Goal: Communication & Community: Participate in discussion

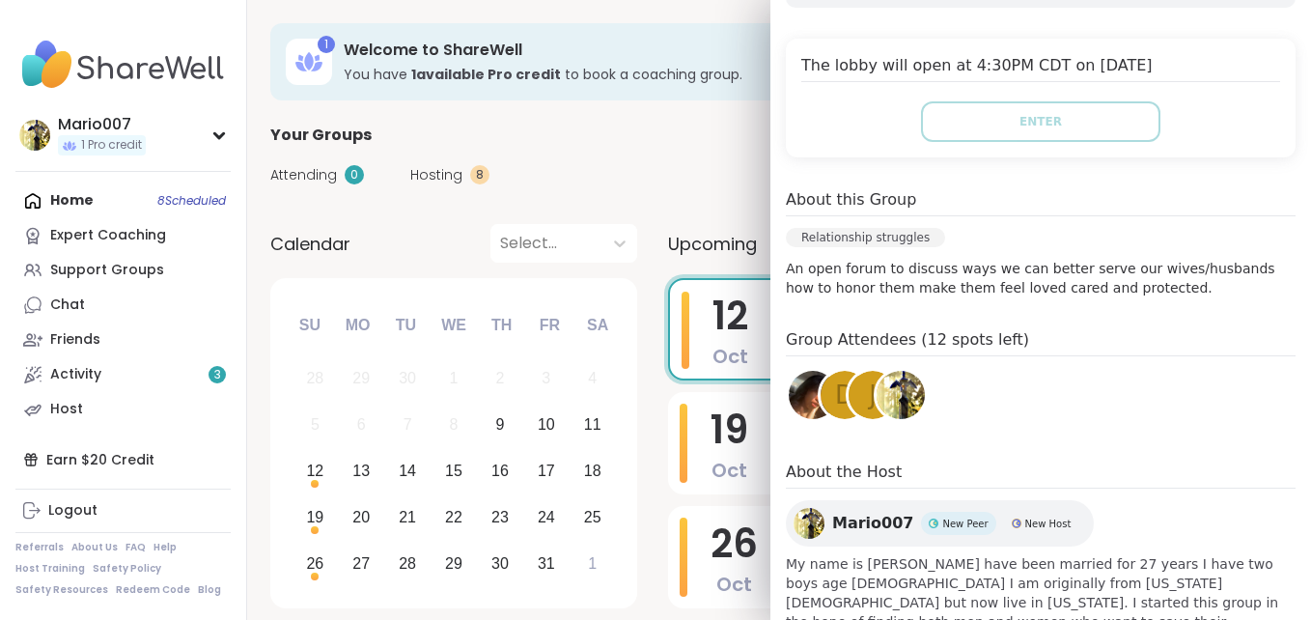
scroll to position [412, 0]
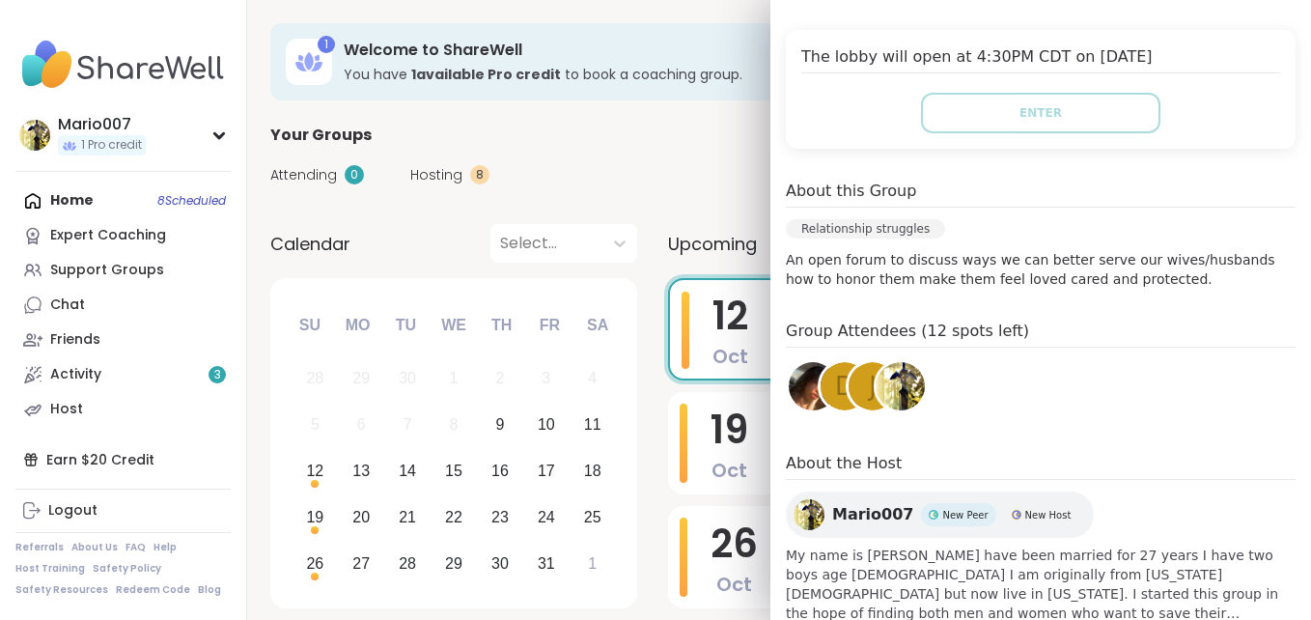
click at [789, 362] on img at bounding box center [813, 386] width 48 height 48
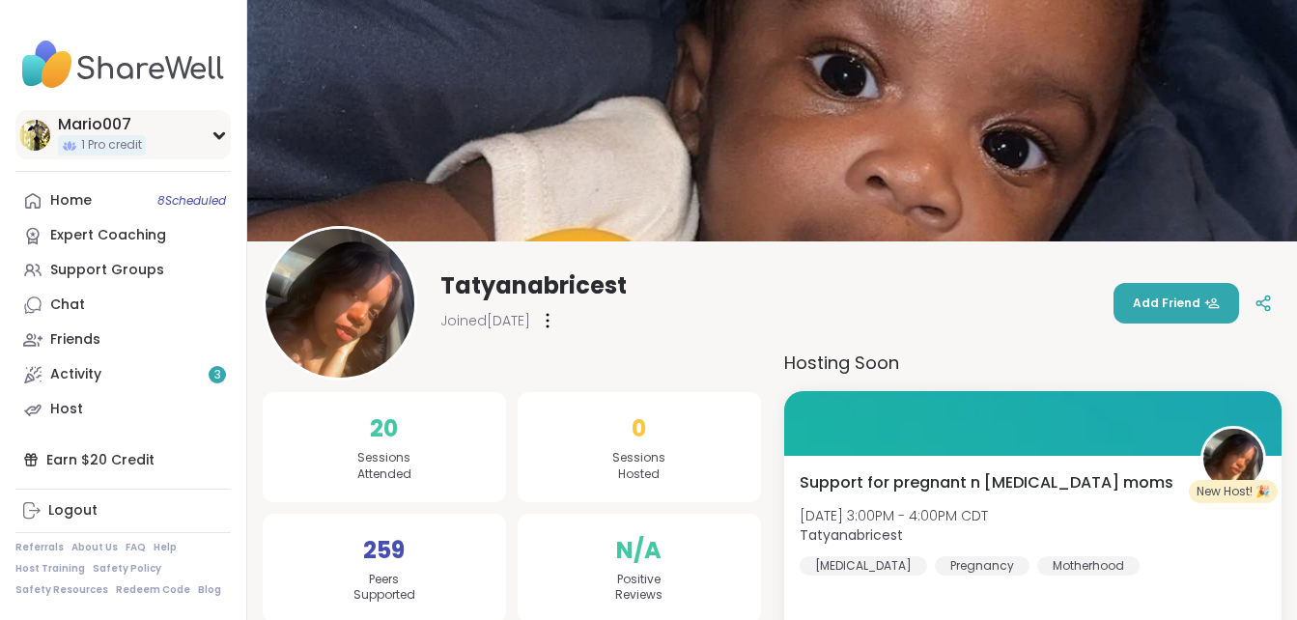
click at [179, 154] on div "Mario007 1 Pro credit" at bounding box center [122, 134] width 215 height 49
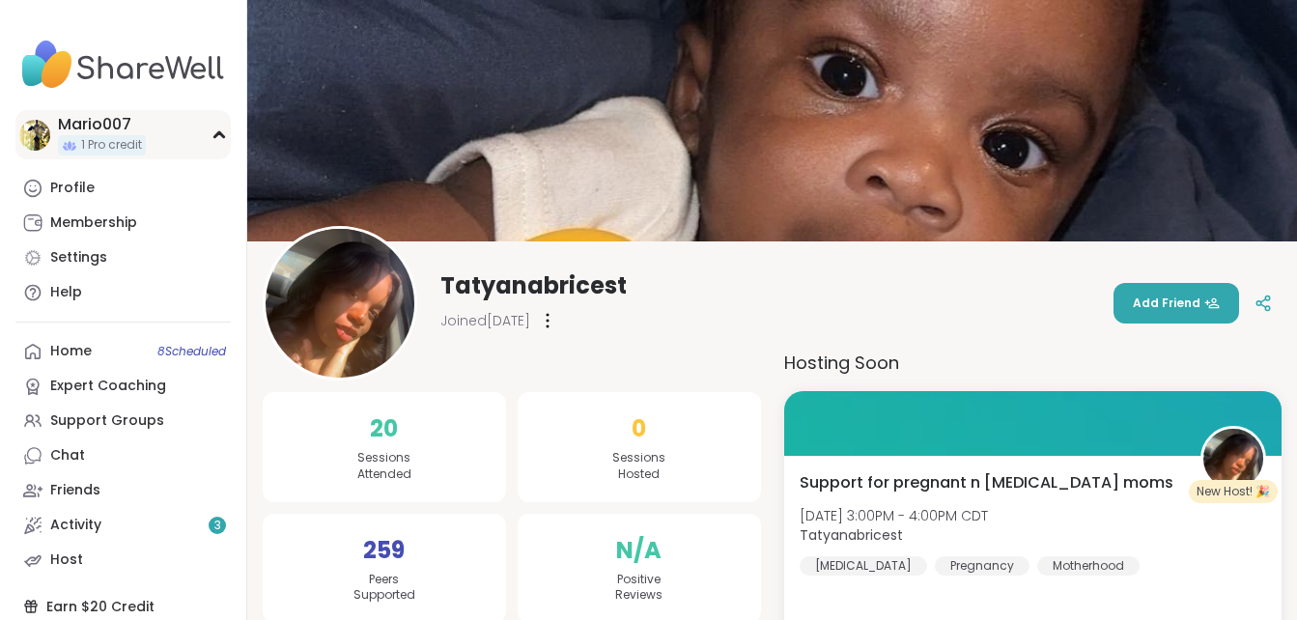
click at [179, 154] on div "Mario007 1 Pro credit" at bounding box center [122, 134] width 215 height 49
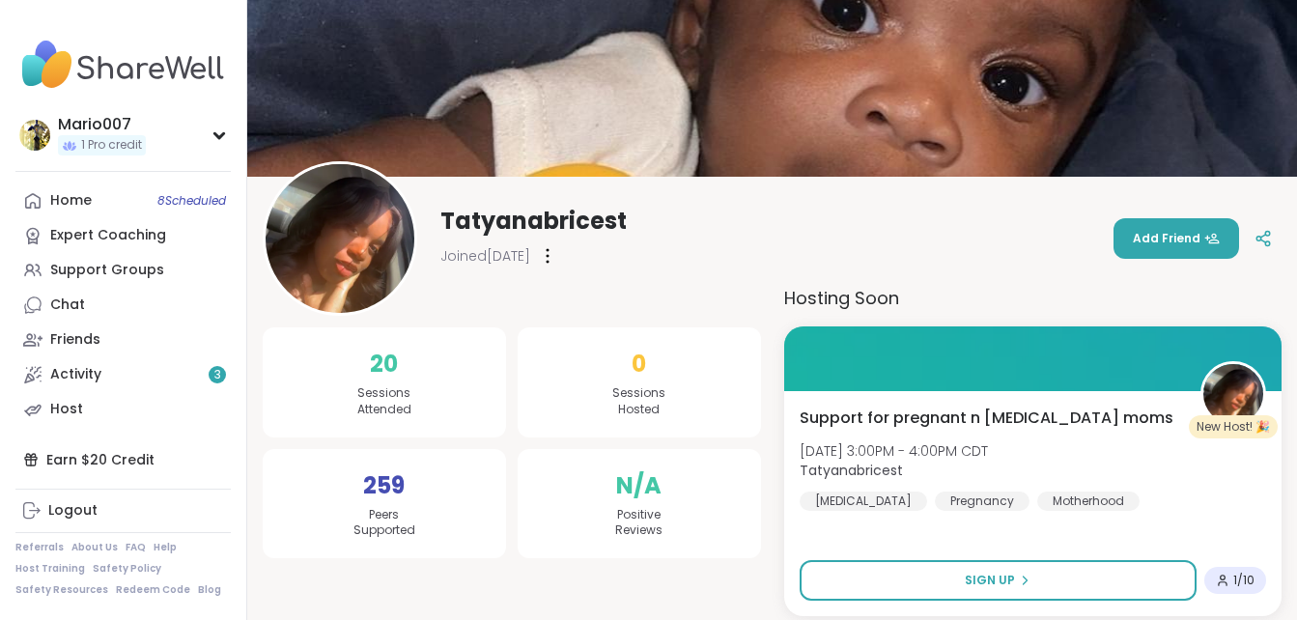
scroll to position [77, 0]
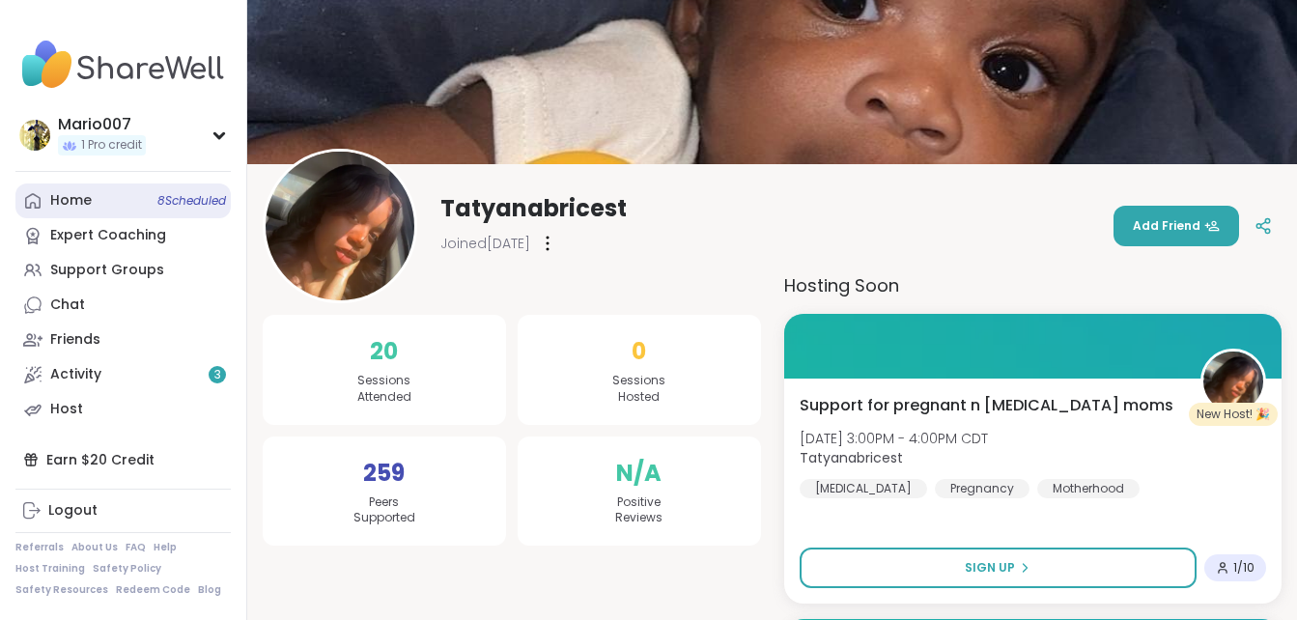
click at [86, 197] on div "Home 8 Scheduled" at bounding box center [71, 200] width 42 height 19
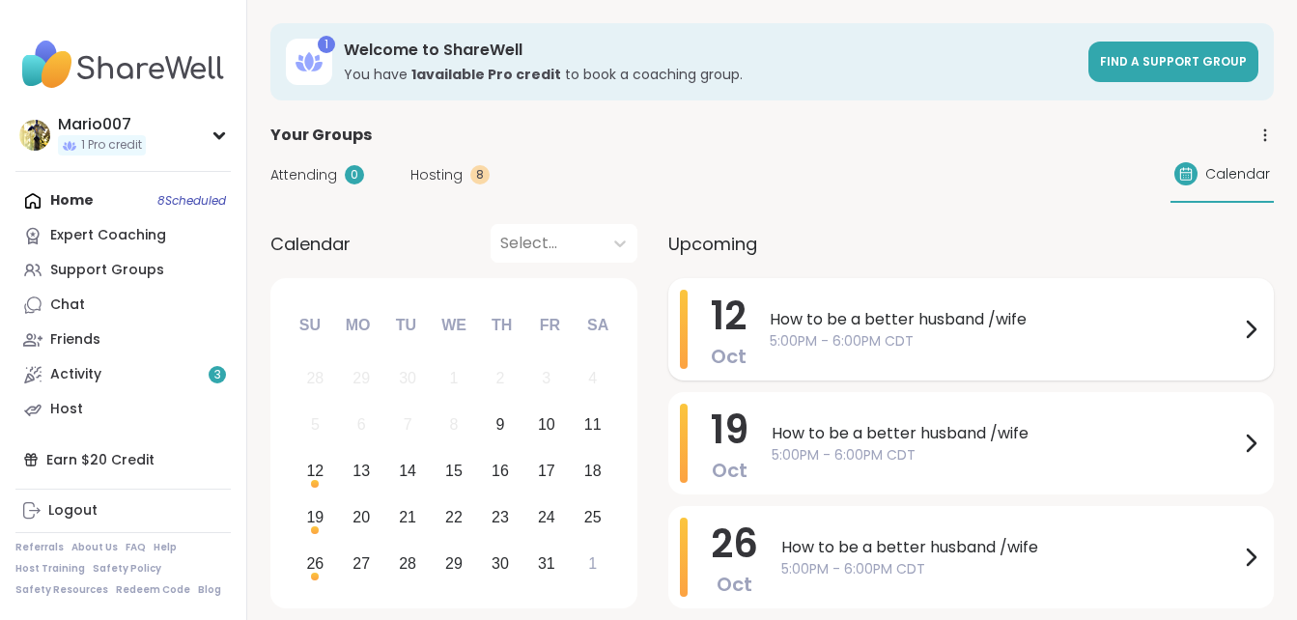
click at [798, 313] on span "How to be a better husband /wife" at bounding box center [1004, 319] width 469 height 23
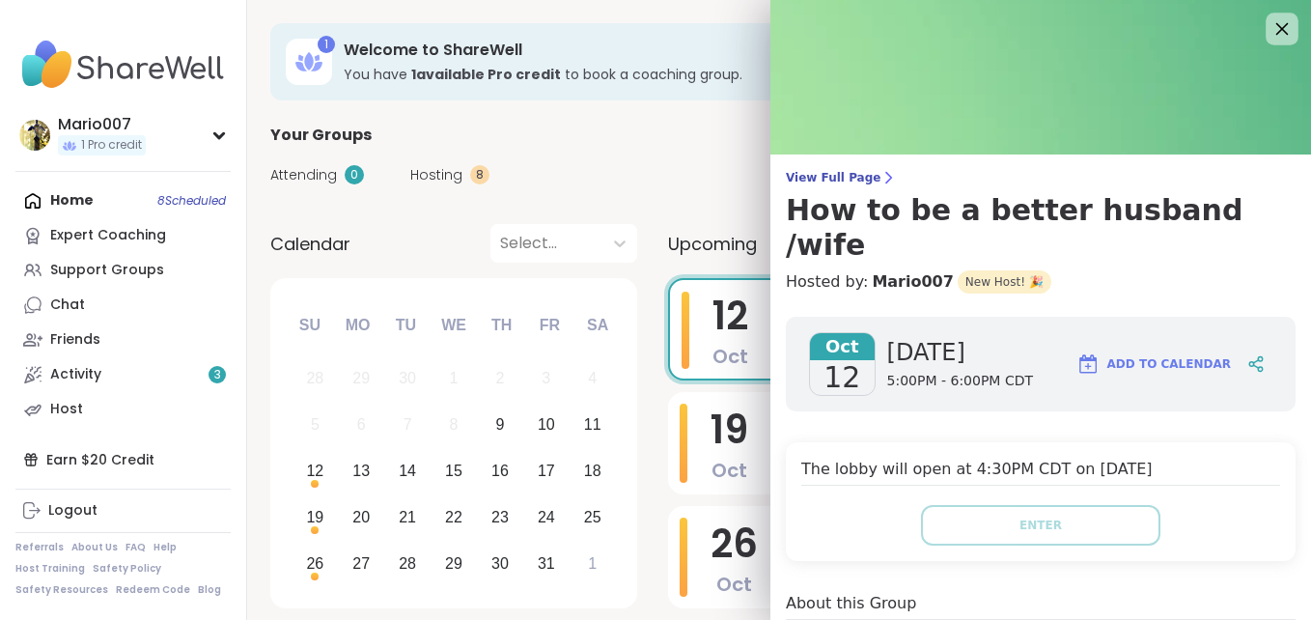
click at [1276, 31] on icon at bounding box center [1282, 29] width 13 height 13
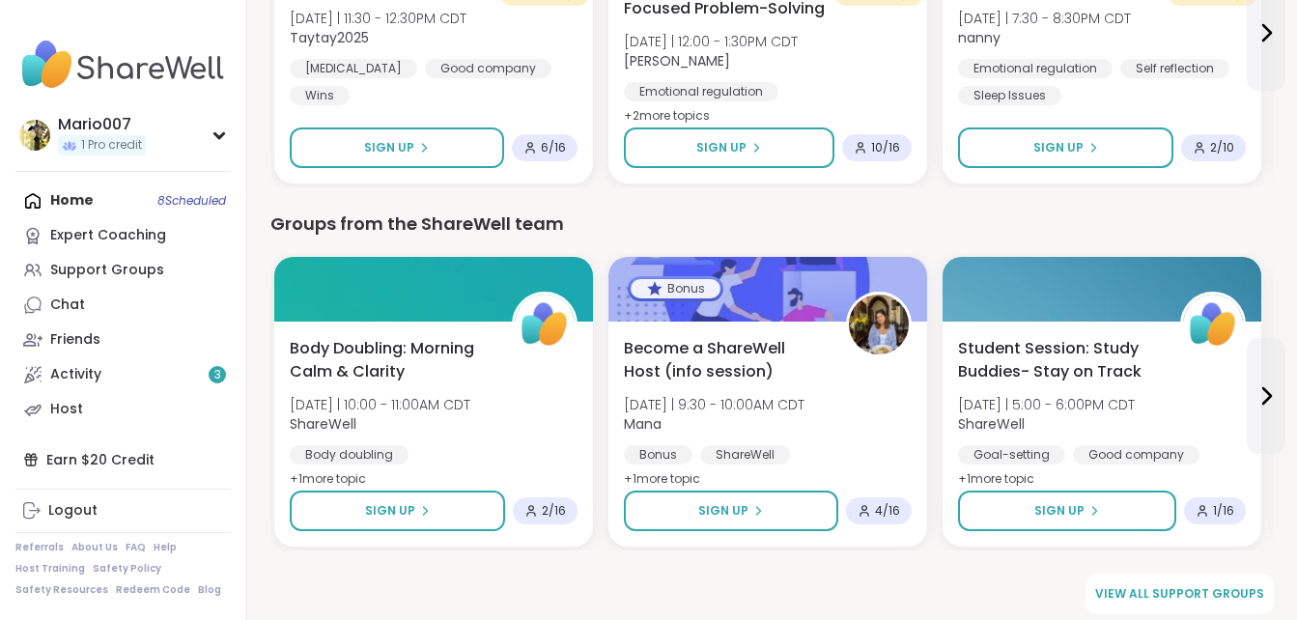
scroll to position [2627, 0]
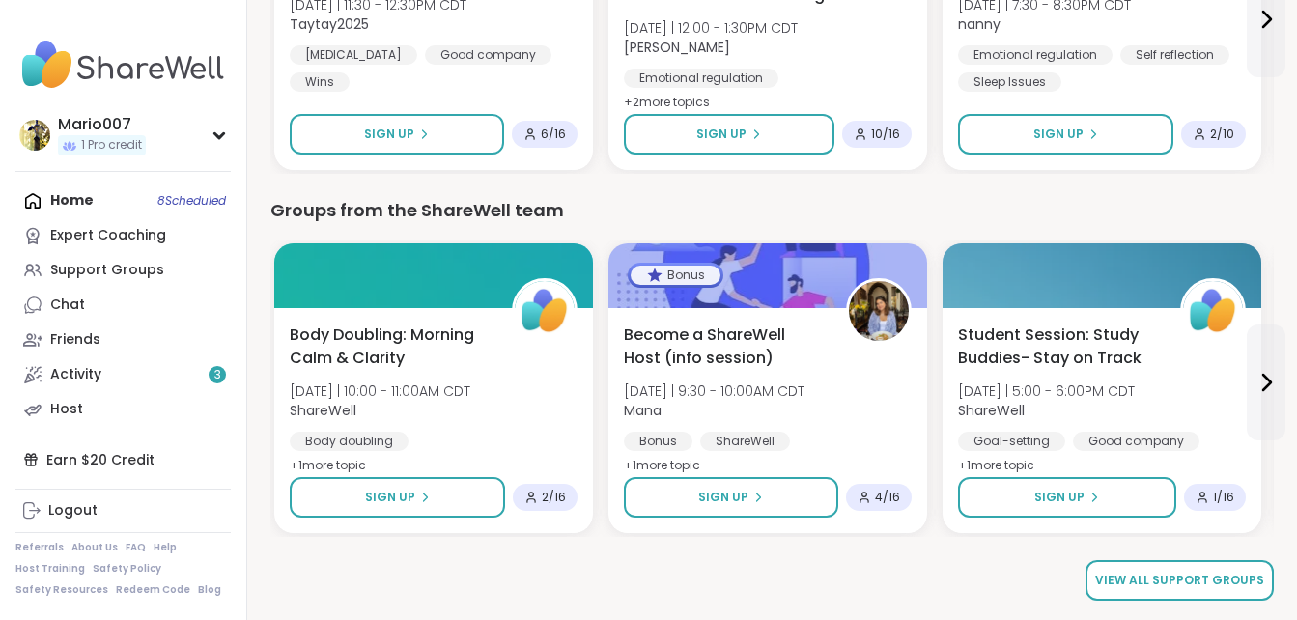
click at [1189, 573] on span "View all support groups" at bounding box center [1179, 580] width 169 height 17
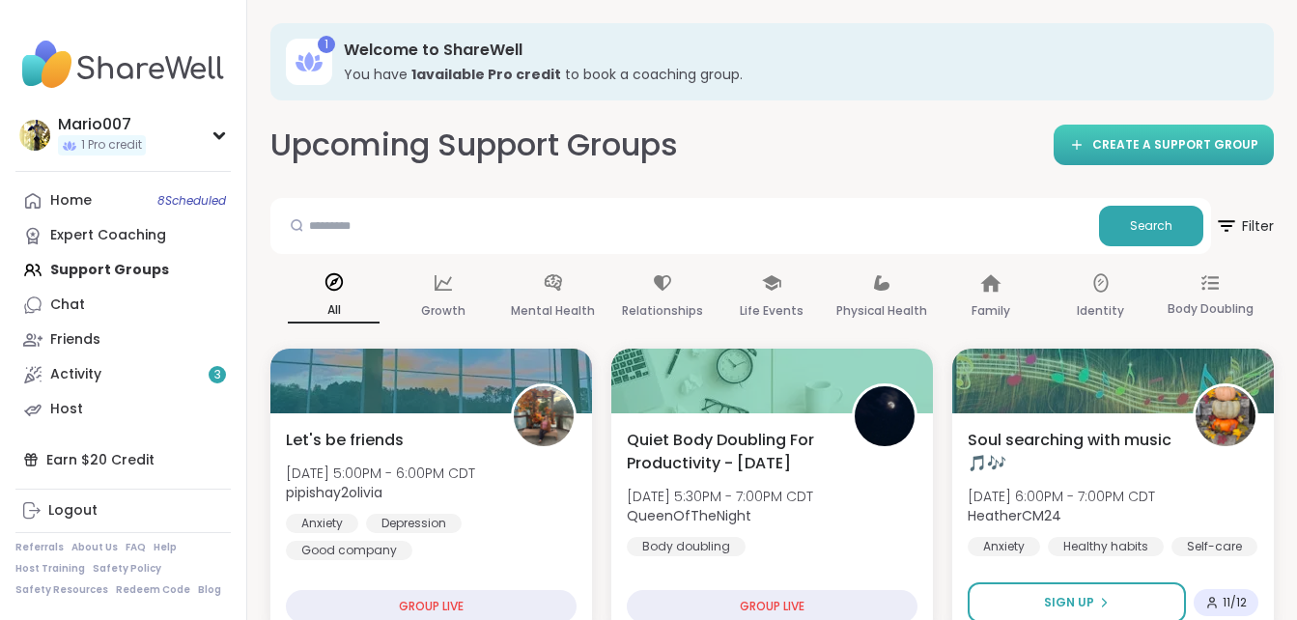
click at [1187, 146] on span "CREATE A SUPPORT GROUP" at bounding box center [1175, 145] width 166 height 16
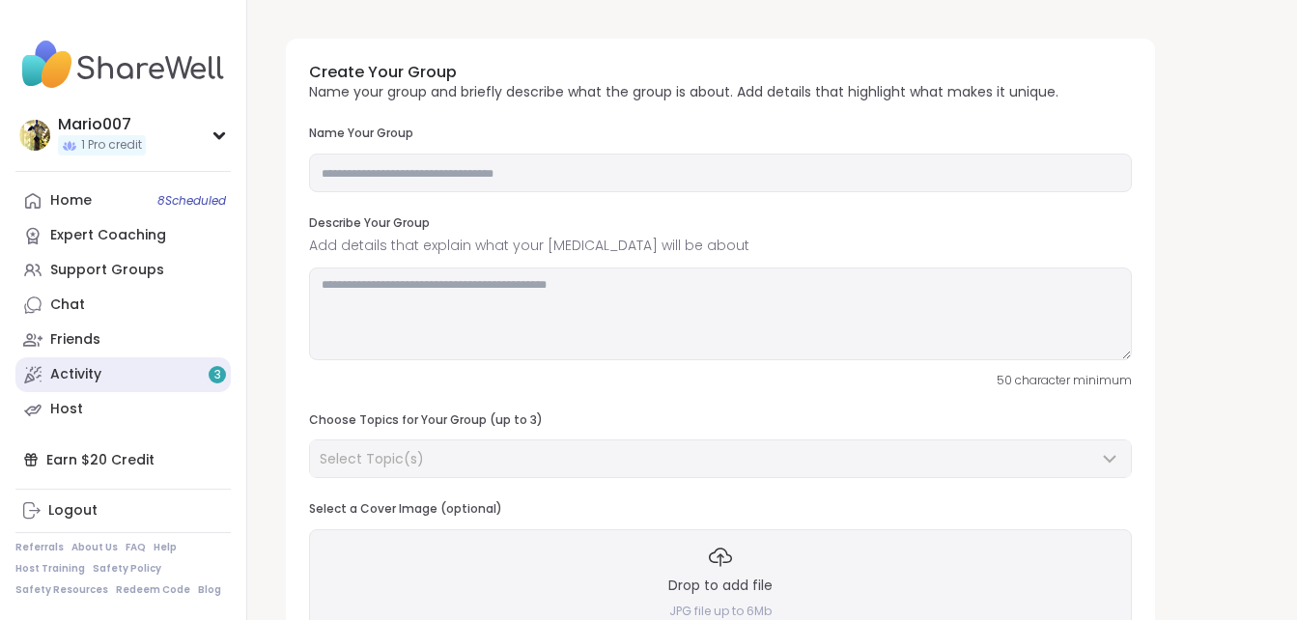
click at [123, 374] on link "Activity 3" at bounding box center [122, 374] width 215 height 35
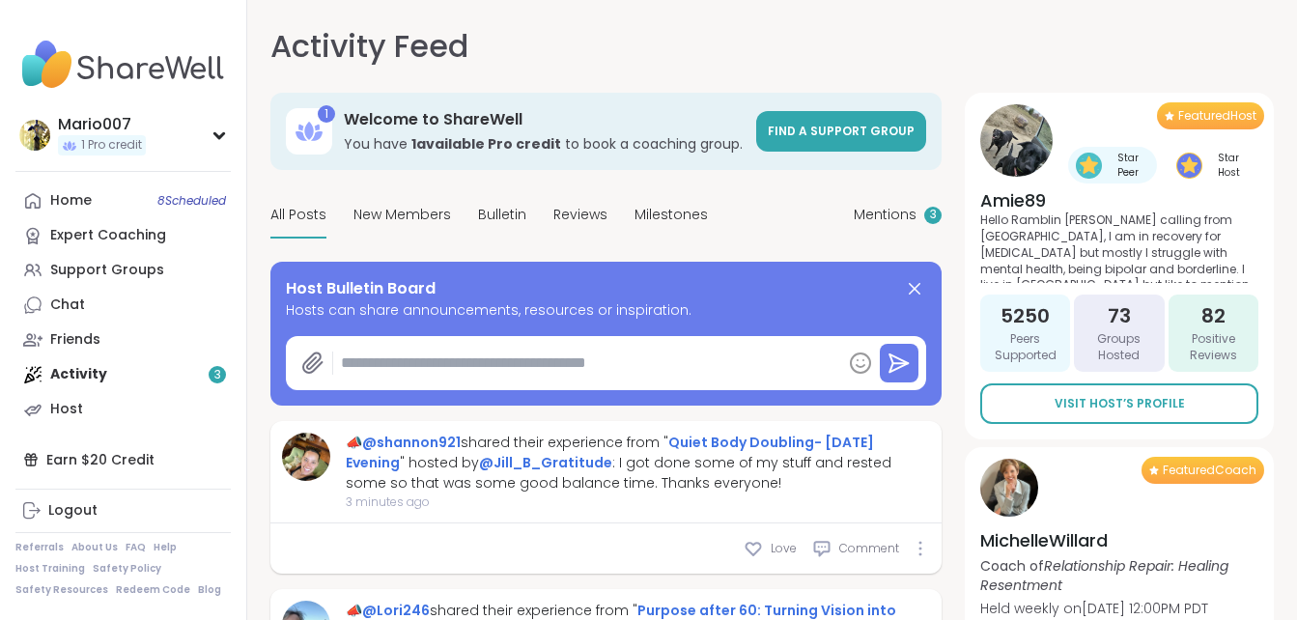
type textarea "*"
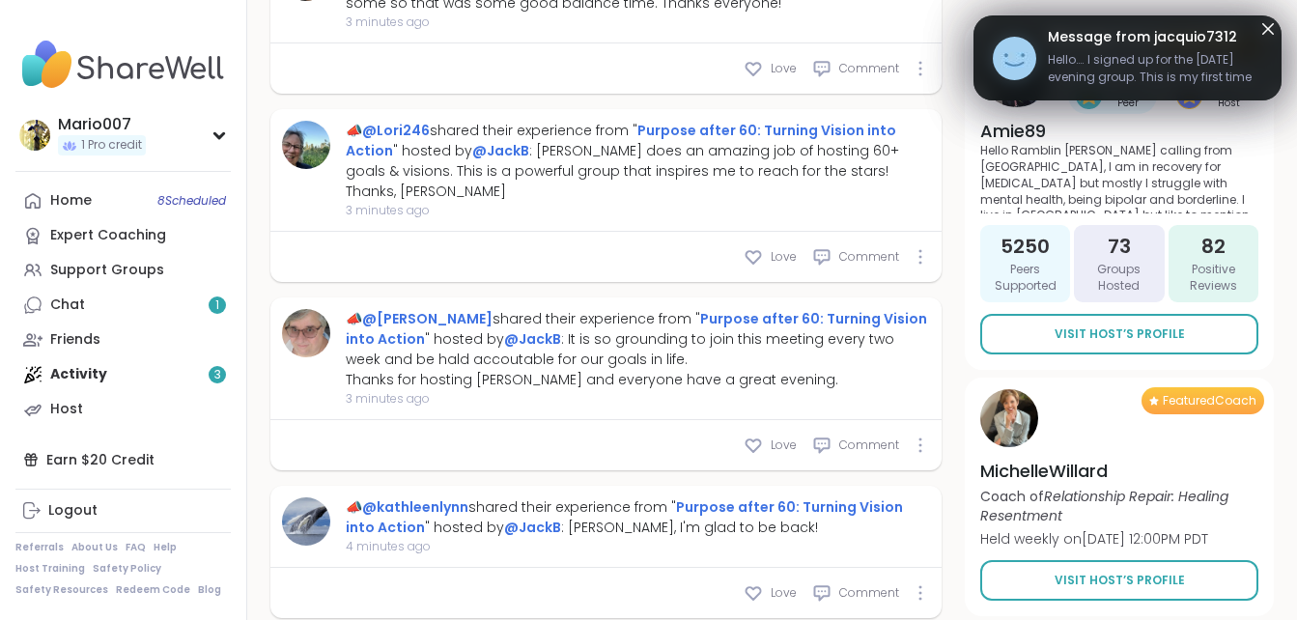
scroll to position [978, 0]
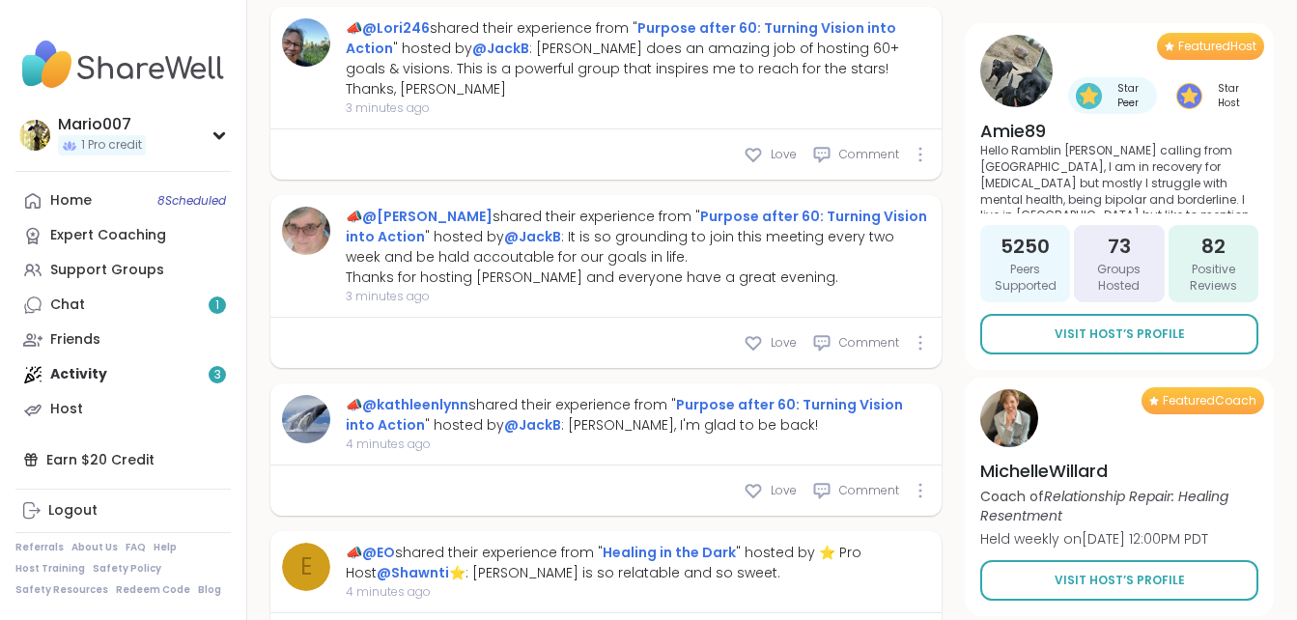
drag, startPoint x: 1157, startPoint y: 134, endPoint x: 1157, endPoint y: 145, distance: 10.6
click at [1157, 134] on h4 "Amie89" at bounding box center [1119, 131] width 278 height 24
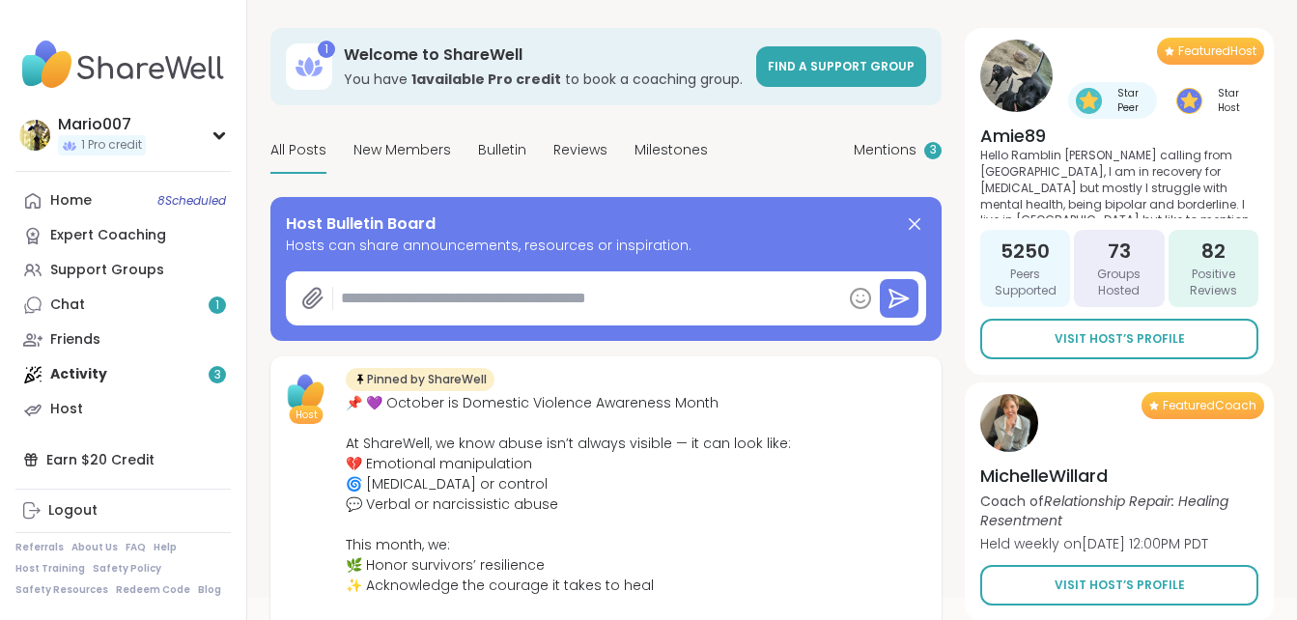
scroll to position [0, 0]
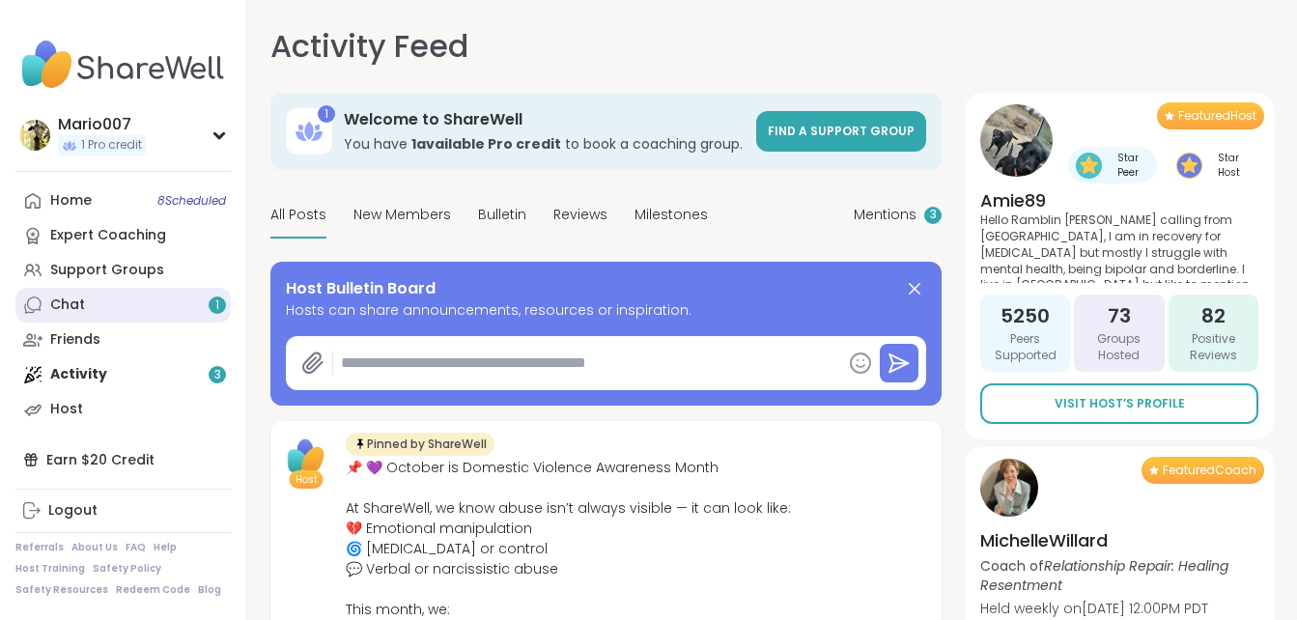
click at [109, 295] on link "Chat 1" at bounding box center [122, 305] width 215 height 35
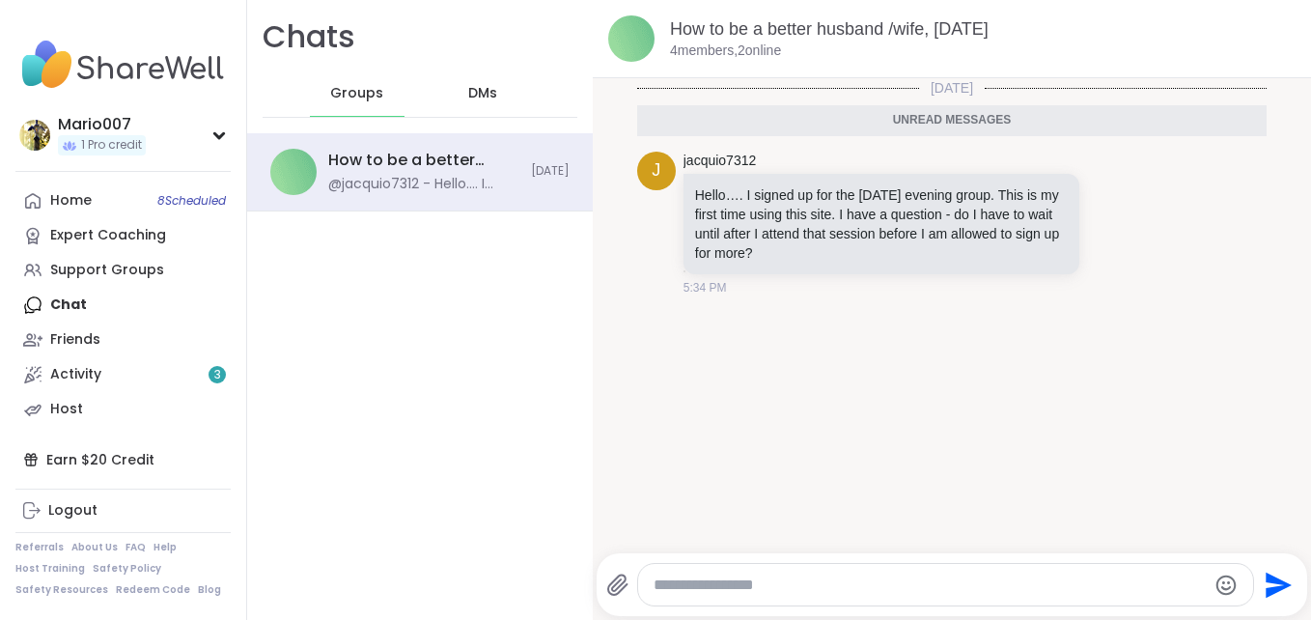
click at [735, 585] on textarea "Type your message" at bounding box center [930, 584] width 552 height 19
click at [994, 538] on div "[DATE] Unread messages j jacquio7312 Hello…. I signed up for the [DATE] evening…" at bounding box center [952, 309] width 718 height 463
click at [989, 588] on textarea "**********" at bounding box center [929, 584] width 538 height 19
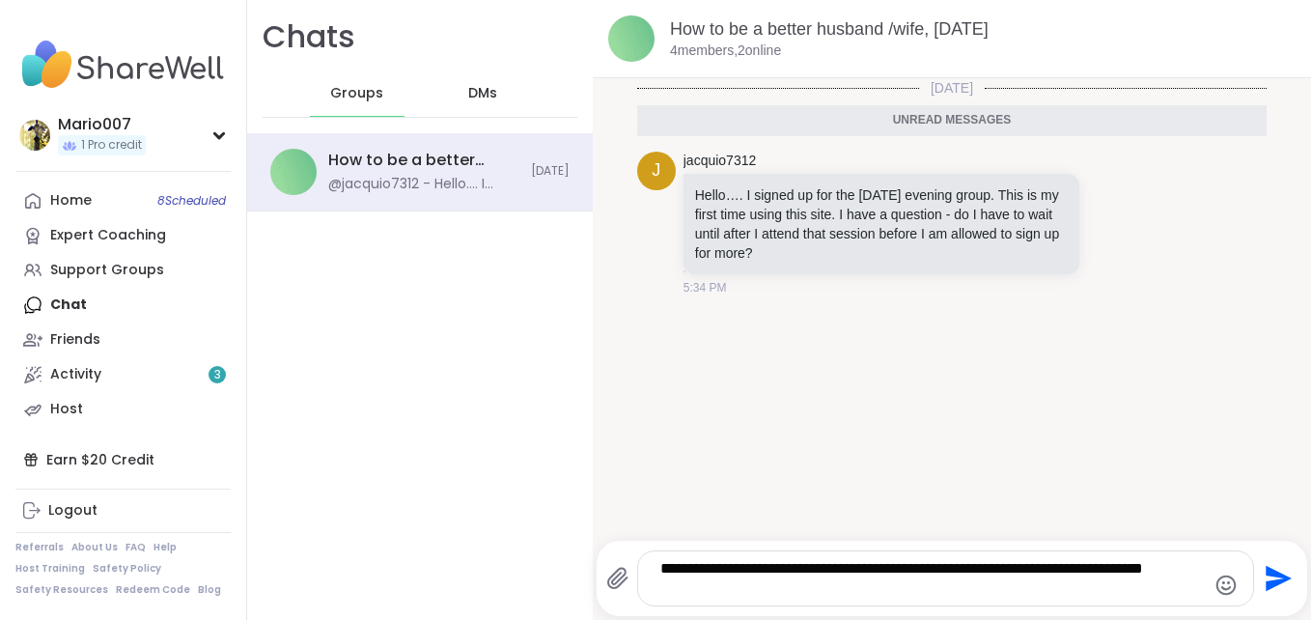
click at [683, 591] on textarea "**********" at bounding box center [929, 578] width 538 height 39
click at [714, 598] on div "**********" at bounding box center [946, 578] width 616 height 54
click at [680, 583] on textarea "**********" at bounding box center [929, 578] width 538 height 39
type textarea "**********"
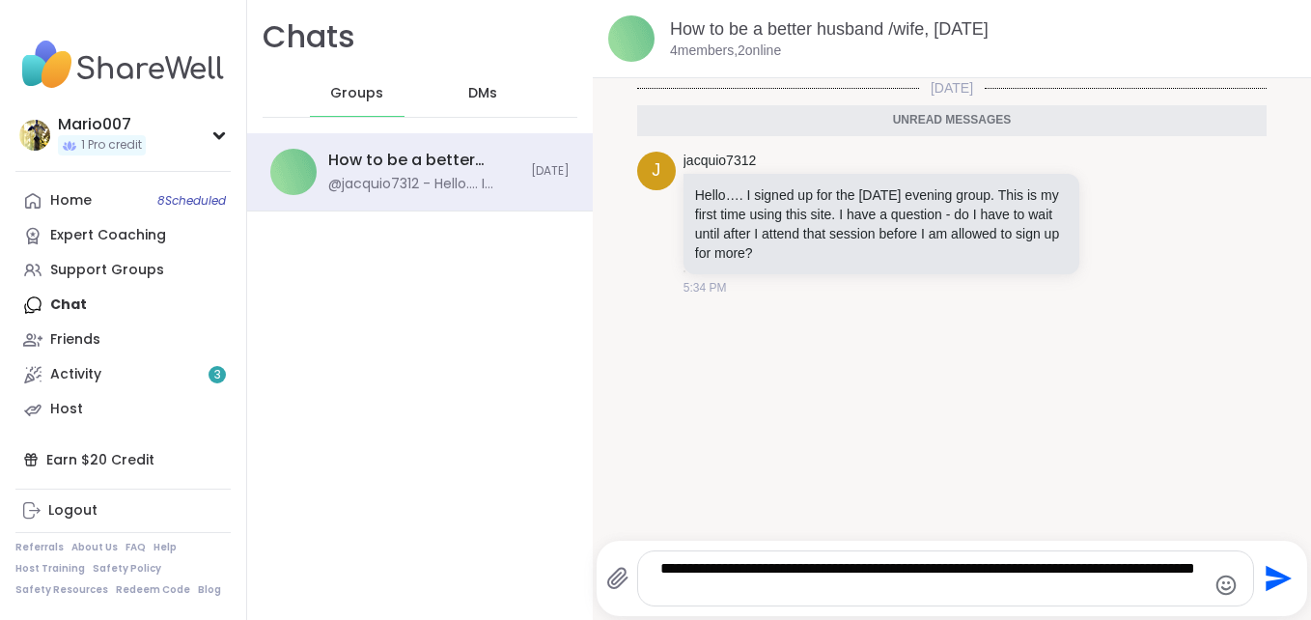
click at [1266, 570] on icon "Send" at bounding box center [1279, 579] width 26 height 26
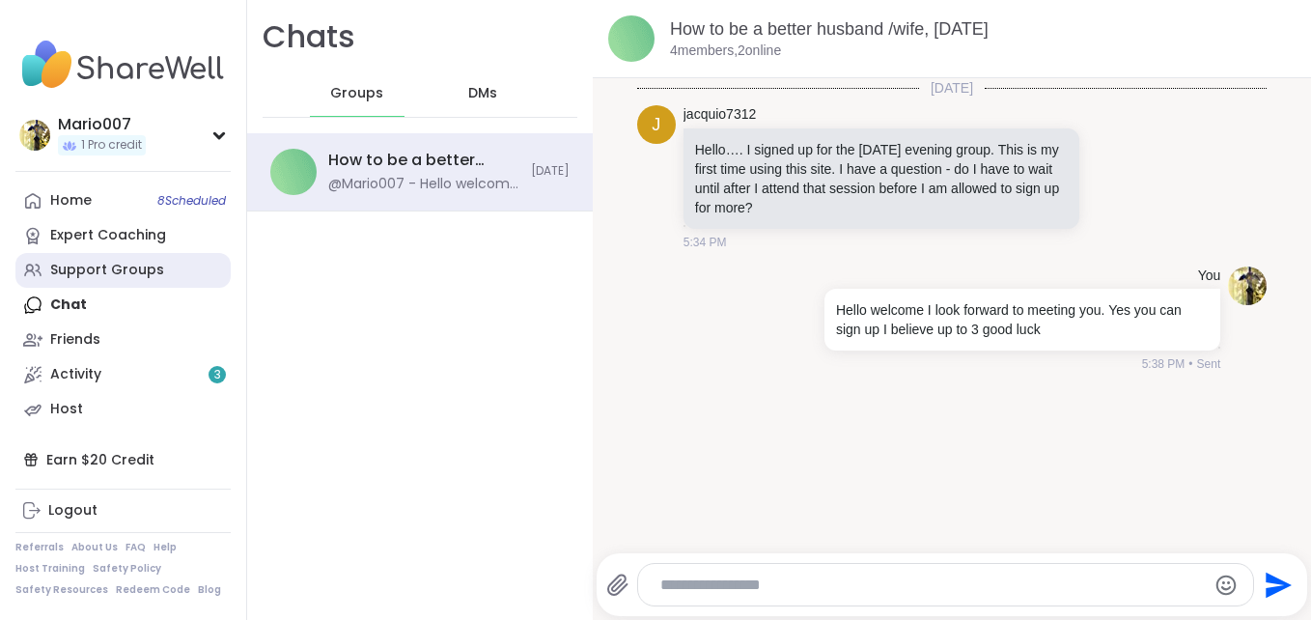
click at [128, 262] on div "Support Groups" at bounding box center [107, 270] width 114 height 19
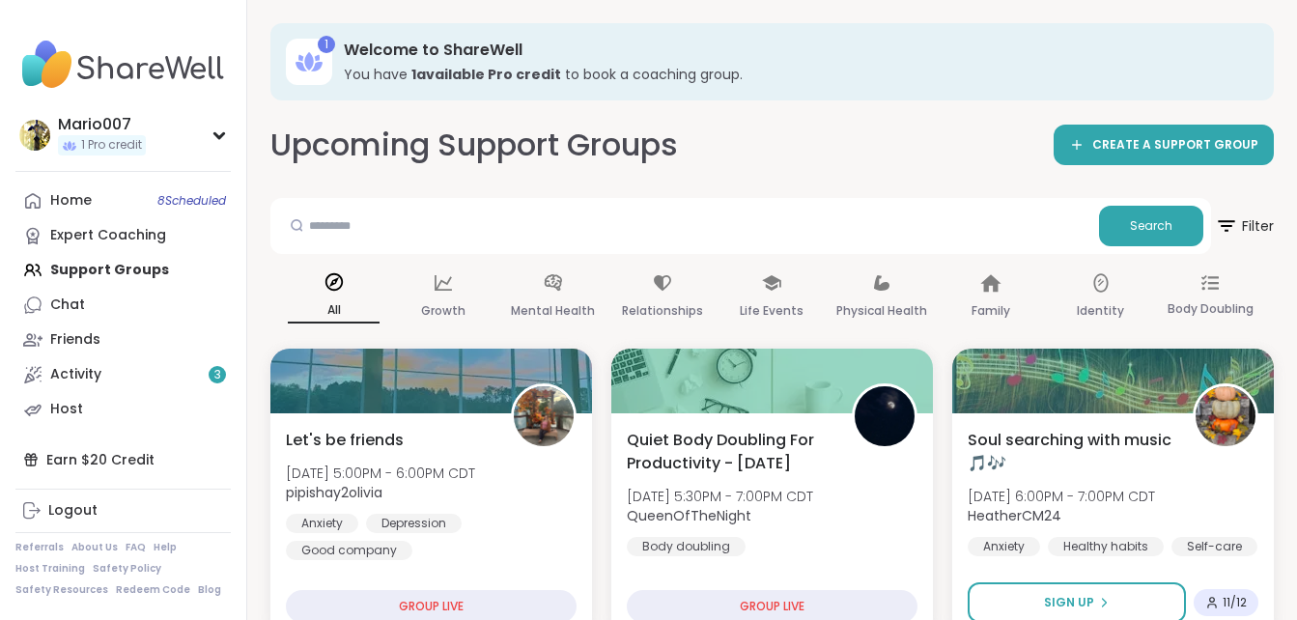
click at [128, 262] on div "Home 8 Scheduled Expert Coaching Support Groups Chat Friends Activity 3 Host" at bounding box center [122, 304] width 215 height 243
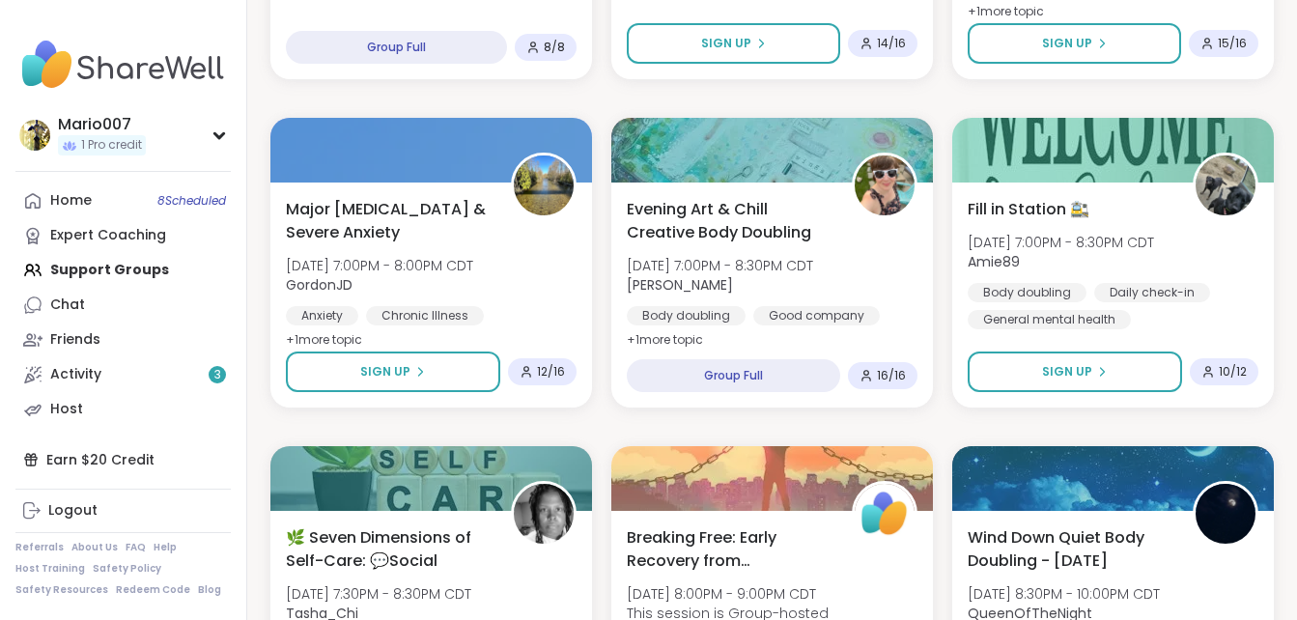
scroll to position [888, 0]
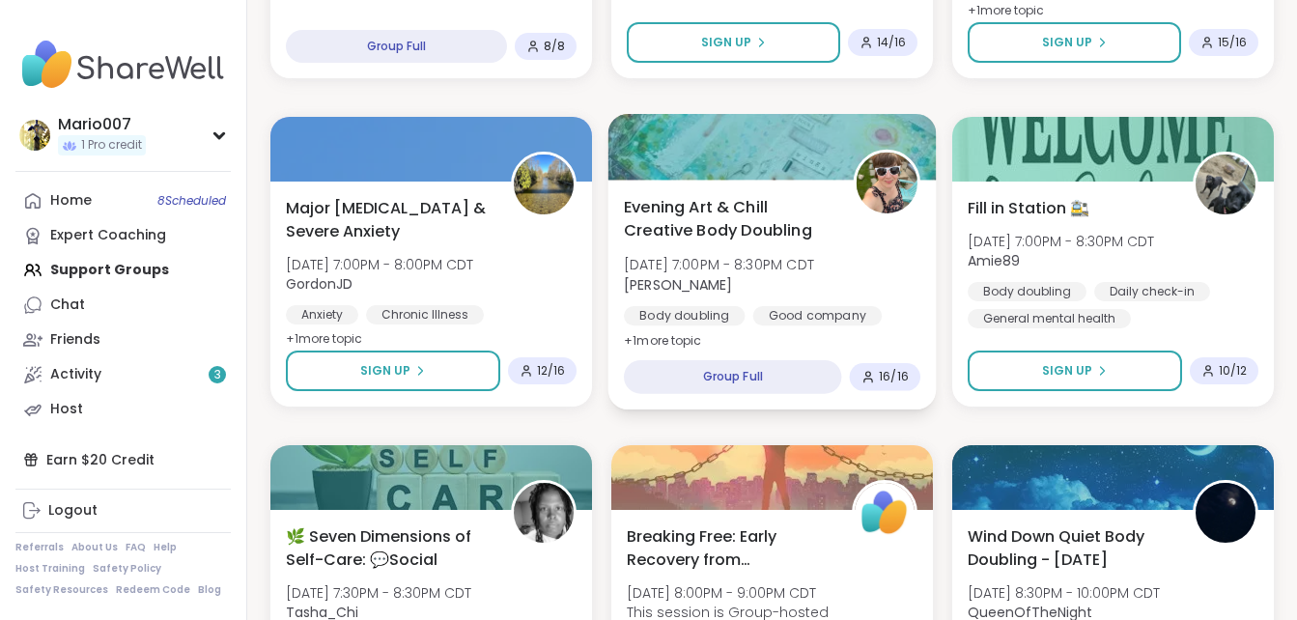
click at [612, 318] on div "Evening Art & Chill Creative Body Doubling [DATE] 7:00PM - 8:30PM CDT [PERSON_N…" at bounding box center [772, 295] width 328 height 230
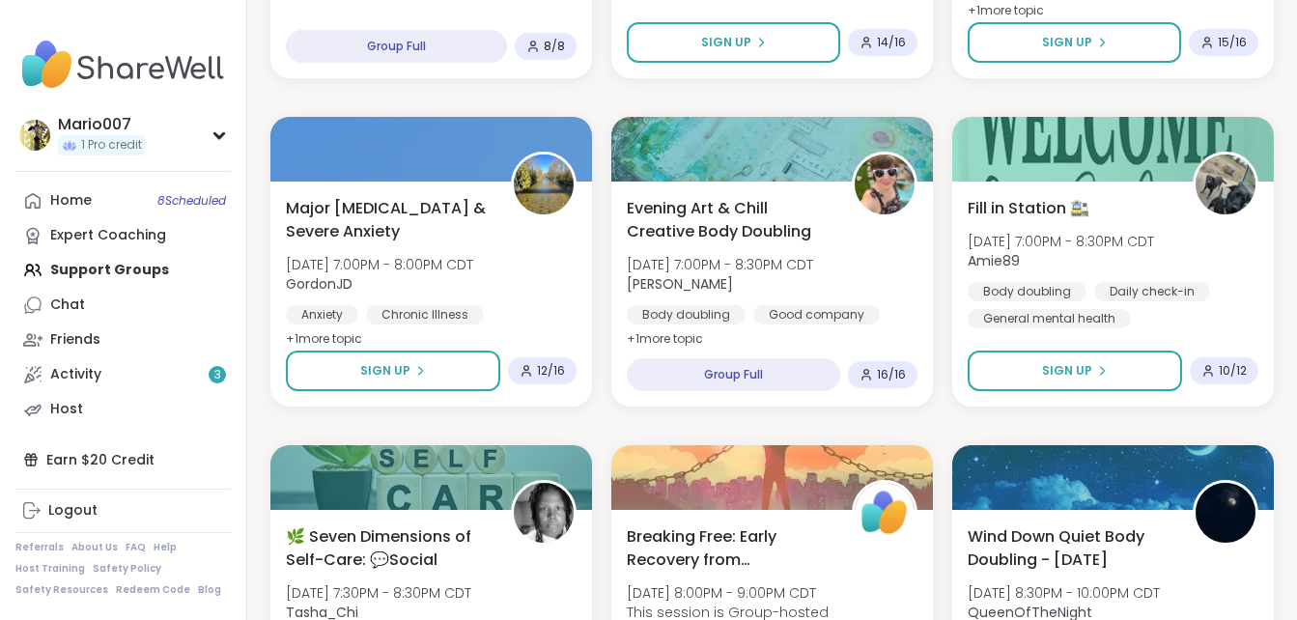
scroll to position [927, 0]
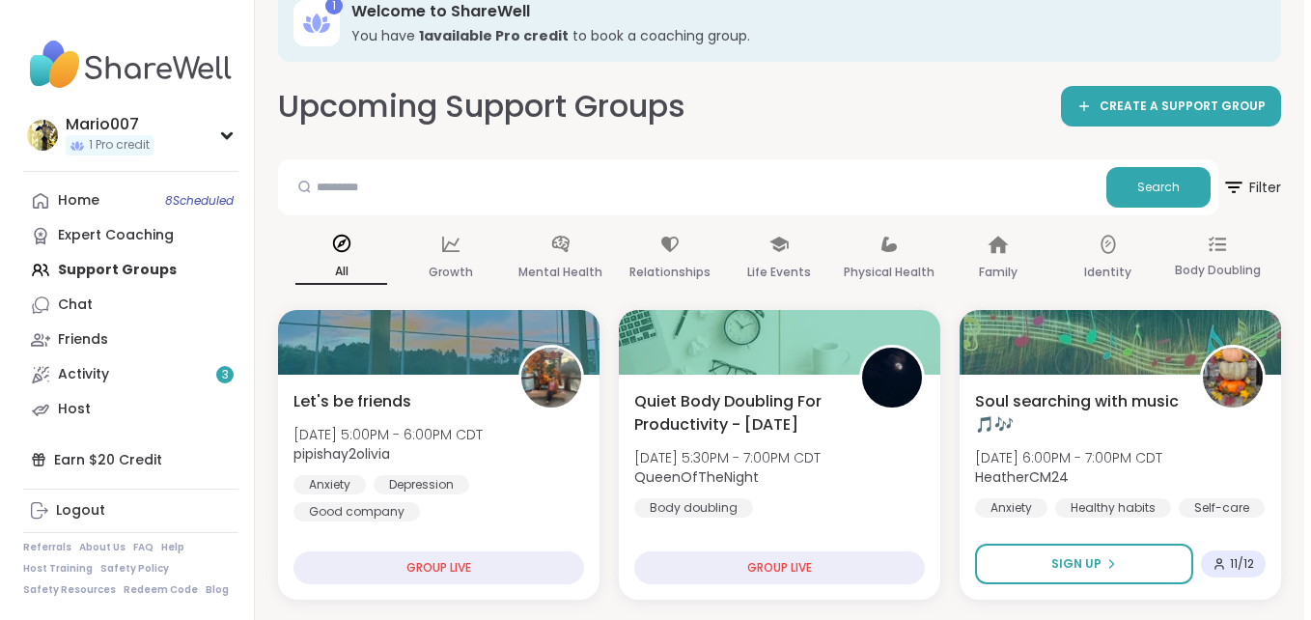
scroll to position [0, 0]
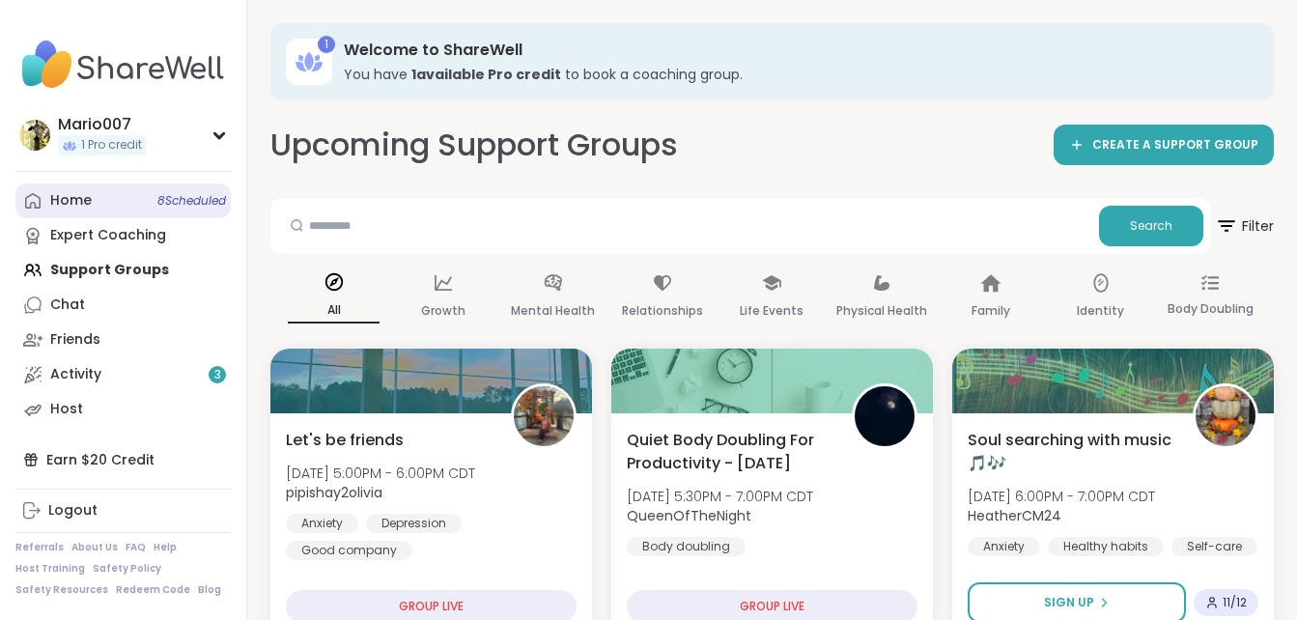
click at [100, 203] on link "Home 8 Scheduled" at bounding box center [122, 200] width 215 height 35
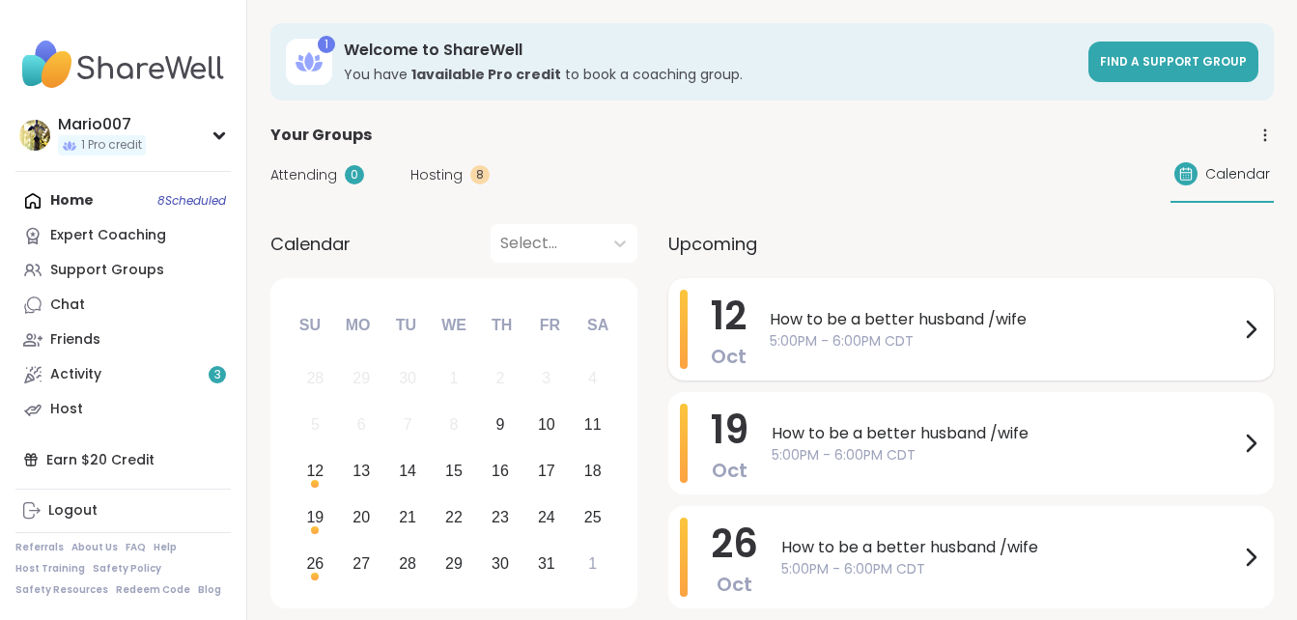
click at [845, 328] on span "How to be a better husband /wife" at bounding box center [1004, 319] width 469 height 23
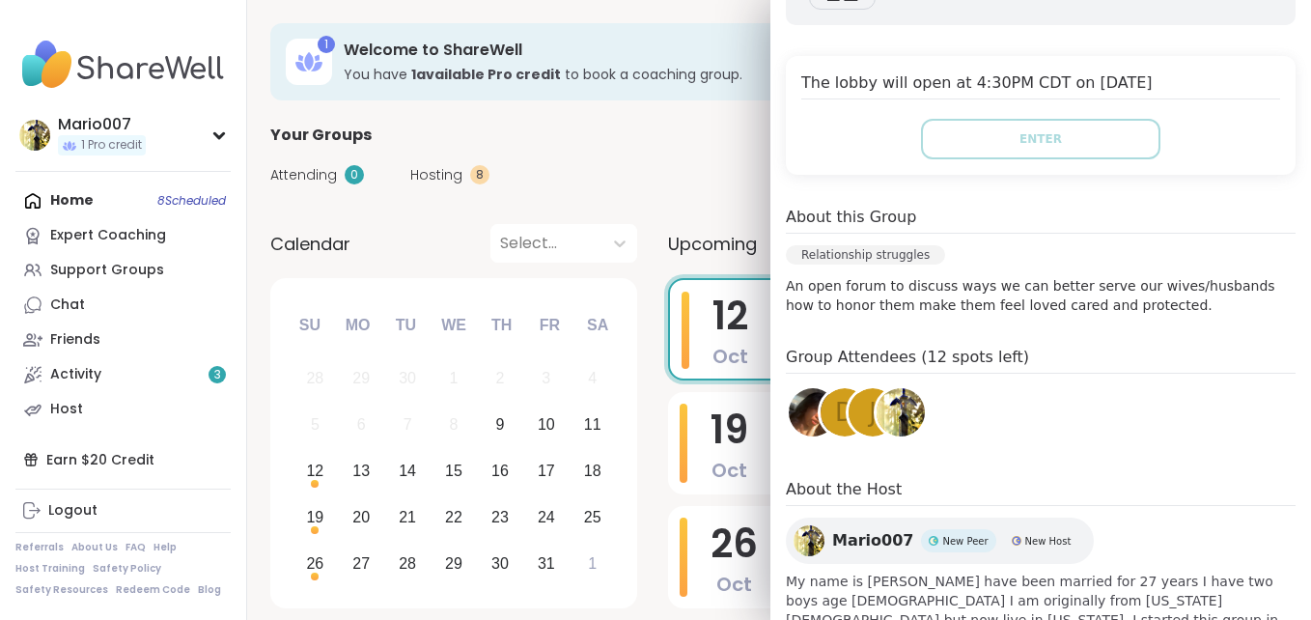
scroll to position [427, 0]
